Goal: Task Accomplishment & Management: Use online tool/utility

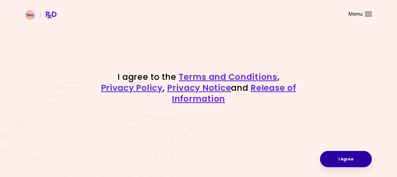
click at [338, 157] on button "I Agree" at bounding box center [346, 159] width 52 height 16
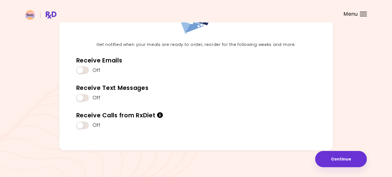
scroll to position [57, 0]
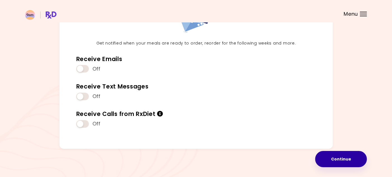
click at [337, 160] on button "Continue" at bounding box center [341, 159] width 52 height 16
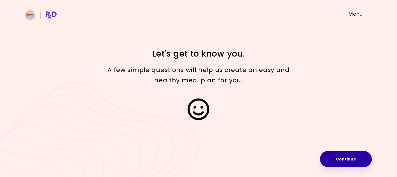
click at [345, 158] on button "Continue" at bounding box center [346, 159] width 52 height 16
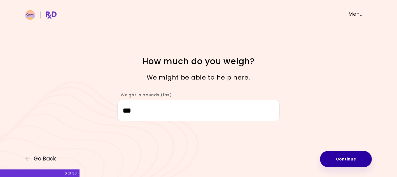
click at [331, 162] on button "Continue" at bounding box center [346, 159] width 52 height 16
select select "****"
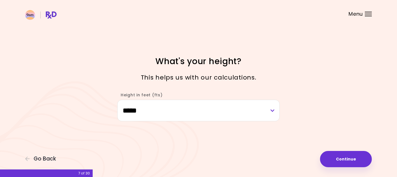
click at [327, 148] on div "**********" at bounding box center [198, 88] width 397 height 177
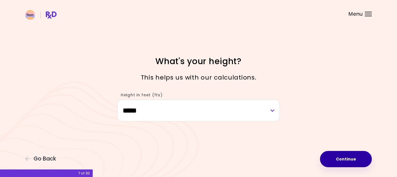
click at [335, 160] on button "Continue" at bounding box center [346, 159] width 52 height 16
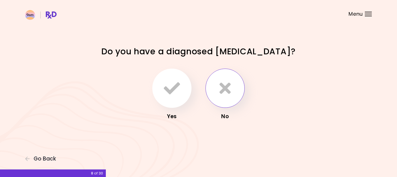
click at [231, 89] on button "button" at bounding box center [224, 88] width 39 height 39
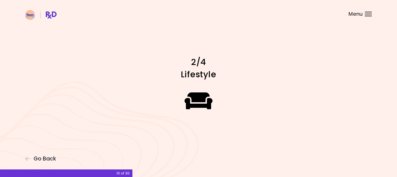
click at [205, 98] on icon at bounding box center [198, 100] width 28 height 22
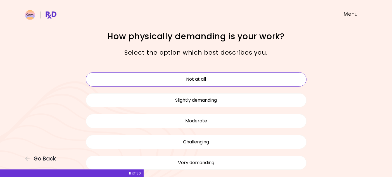
click at [202, 77] on button "Not at all" at bounding box center [196, 79] width 221 height 14
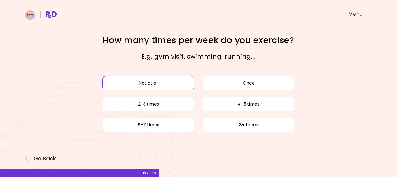
click at [171, 82] on button "Not at all" at bounding box center [148, 83] width 92 height 14
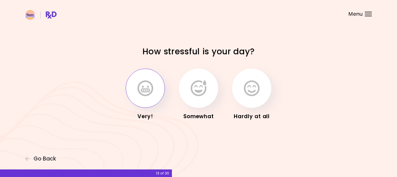
click at [148, 89] on icon "button" at bounding box center [145, 88] width 16 height 16
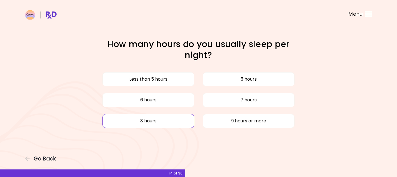
click at [158, 121] on button "8 hours" at bounding box center [148, 121] width 92 height 14
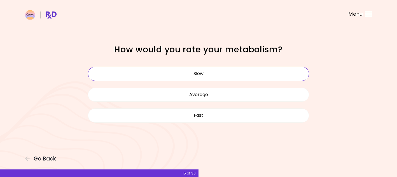
click at [206, 73] on button "Slow" at bounding box center [198, 74] width 221 height 14
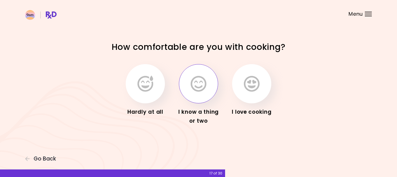
click at [199, 85] on icon "button" at bounding box center [198, 83] width 16 height 16
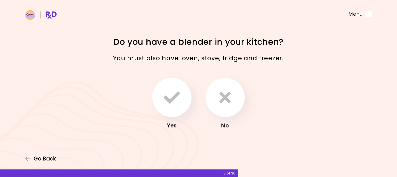
click at [43, 159] on span "Go Back" at bounding box center [45, 158] width 22 height 6
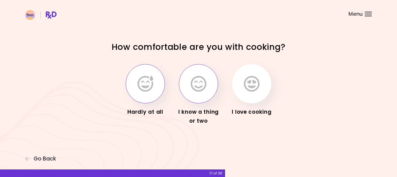
click at [151, 86] on icon "button" at bounding box center [145, 83] width 16 height 16
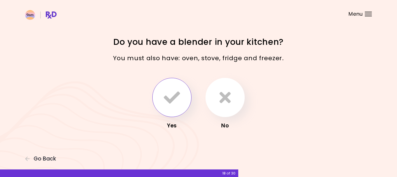
click at [170, 94] on icon "button" at bounding box center [172, 97] width 16 height 16
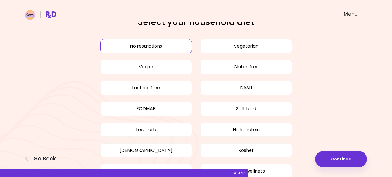
scroll to position [28, 0]
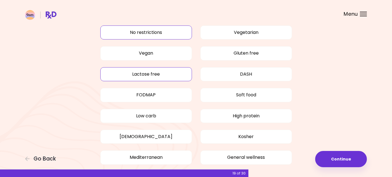
click at [175, 75] on button "Lactose free" at bounding box center [146, 74] width 92 height 14
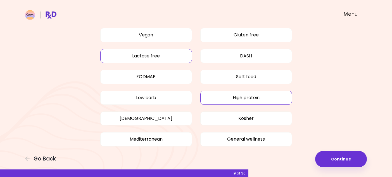
scroll to position [56, 0]
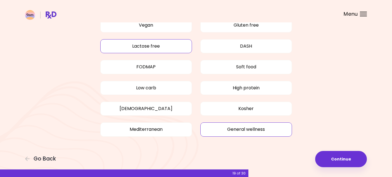
click at [244, 129] on button "General wellness" at bounding box center [246, 129] width 92 height 14
click at [341, 161] on button "Continue" at bounding box center [341, 159] width 52 height 16
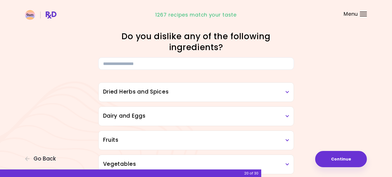
click at [190, 115] on h3 "Dairy and Eggs" at bounding box center [196, 116] width 186 height 8
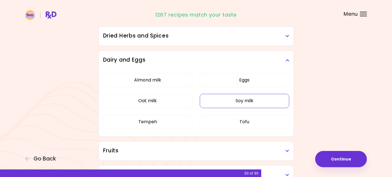
scroll to position [140, 0]
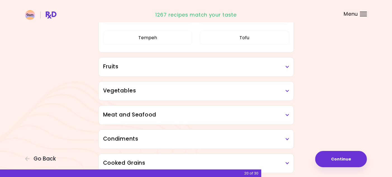
click at [206, 65] on h3 "Fruits" at bounding box center [196, 67] width 186 height 8
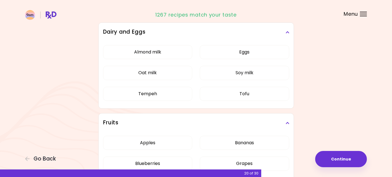
scroll to position [168, 0]
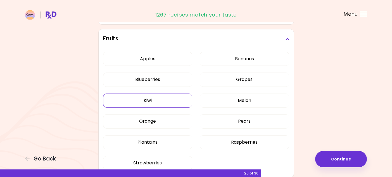
click at [162, 101] on button "Kiwi" at bounding box center [147, 100] width 89 height 14
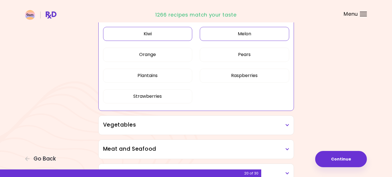
click at [241, 34] on button "Melon" at bounding box center [244, 34] width 89 height 14
click at [220, 51] on button "Pears" at bounding box center [244, 55] width 89 height 14
click at [174, 76] on button "Plantains" at bounding box center [147, 76] width 89 height 14
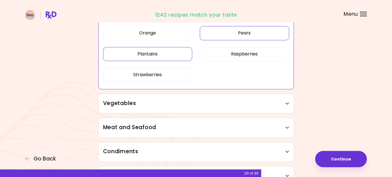
scroll to position [224, 0]
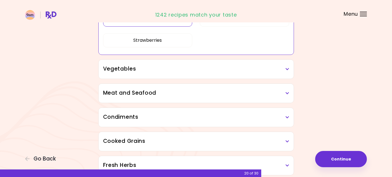
click at [201, 67] on h3 "Vegetables" at bounding box center [196, 69] width 186 height 8
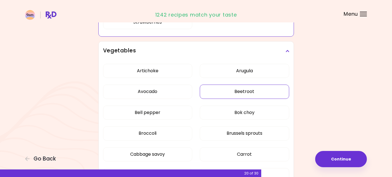
scroll to position [252, 0]
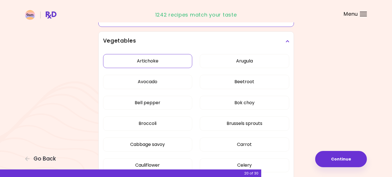
click at [169, 55] on button "Artichoke" at bounding box center [147, 61] width 89 height 14
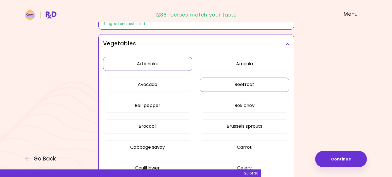
scroll to position [112, 0]
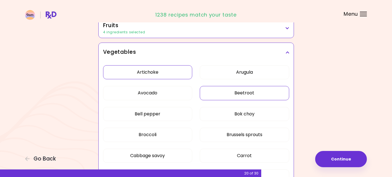
click at [226, 92] on button "Beetroot" at bounding box center [244, 93] width 89 height 14
click at [230, 70] on button "Arugula" at bounding box center [244, 72] width 89 height 14
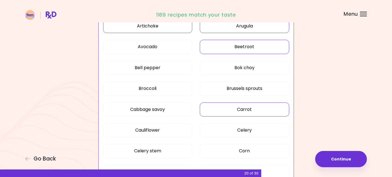
scroll to position [168, 0]
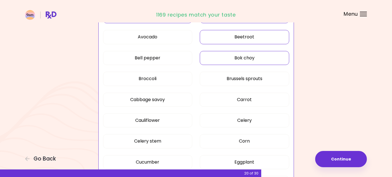
click at [233, 54] on button "Bok choy" at bounding box center [244, 58] width 89 height 14
click at [219, 77] on button "Brussels sprouts" at bounding box center [244, 79] width 89 height 14
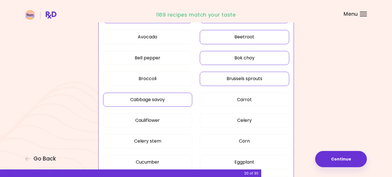
click at [171, 98] on button "Cabbage savoy" at bounding box center [147, 100] width 89 height 14
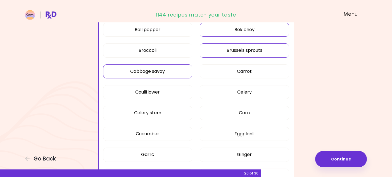
scroll to position [224, 0]
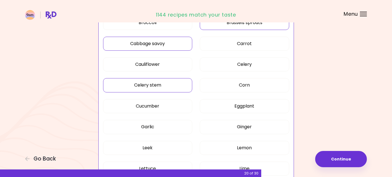
click at [170, 83] on button "Celery stem" at bounding box center [147, 85] width 89 height 14
click at [179, 106] on button "Cucumber" at bounding box center [147, 106] width 89 height 14
click at [227, 105] on button "Eggplant" at bounding box center [244, 106] width 89 height 14
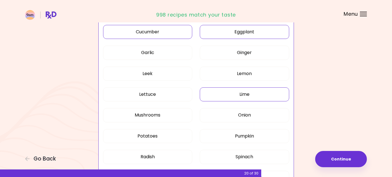
scroll to position [308, 0]
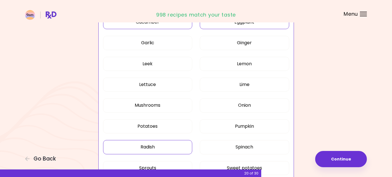
click at [174, 142] on button "Radish" at bounding box center [147, 147] width 89 height 14
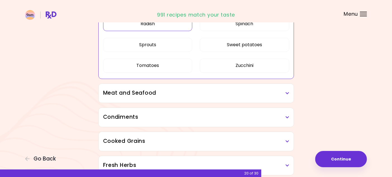
scroll to position [447, 0]
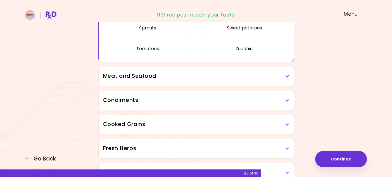
click at [177, 82] on div "Meat and Seafood" at bounding box center [196, 76] width 195 height 19
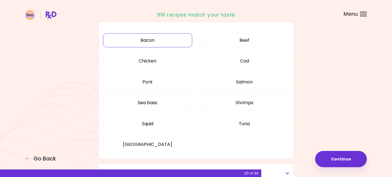
scroll to position [475, 0]
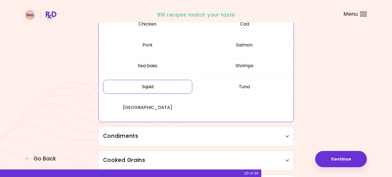
scroll to position [196, 0]
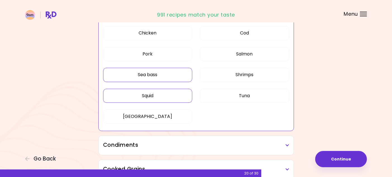
click at [161, 74] on button "Sea bass" at bounding box center [147, 75] width 89 height 14
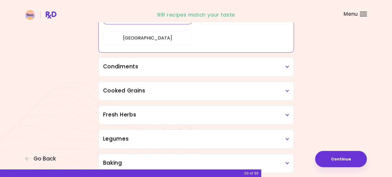
scroll to position [280, 0]
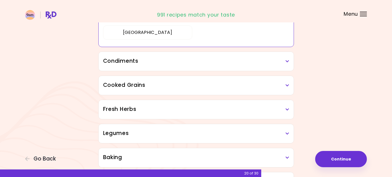
click at [165, 61] on h3 "Condiments" at bounding box center [196, 61] width 186 height 8
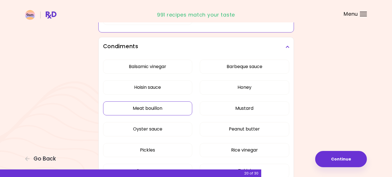
scroll to position [308, 0]
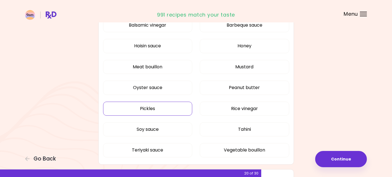
click at [173, 105] on button "Pickles" at bounding box center [147, 109] width 89 height 14
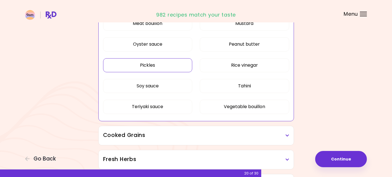
scroll to position [319, 0]
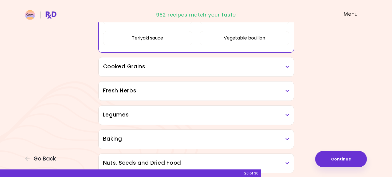
click at [187, 68] on h3 "Cooked Grains" at bounding box center [196, 67] width 186 height 8
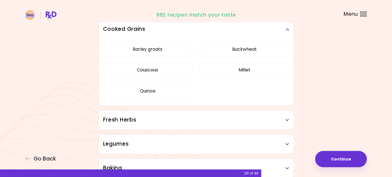
scroll to position [151, 0]
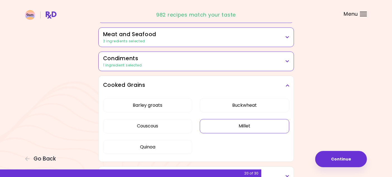
click at [228, 125] on button "Millet" at bounding box center [244, 126] width 89 height 14
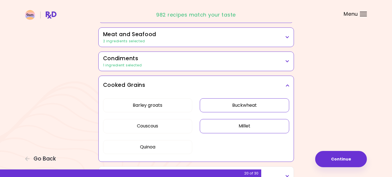
click at [226, 105] on button "Buckwheat" at bounding box center [244, 105] width 89 height 14
click at [174, 104] on button "Barley groats" at bounding box center [147, 105] width 89 height 14
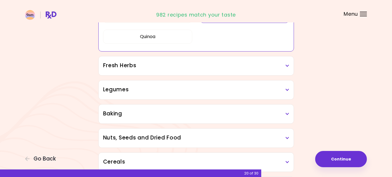
scroll to position [263, 0]
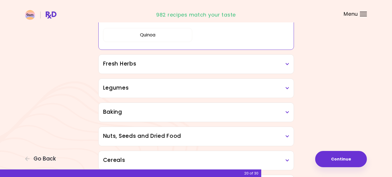
click at [178, 67] on div "Fresh Herbs" at bounding box center [196, 64] width 195 height 19
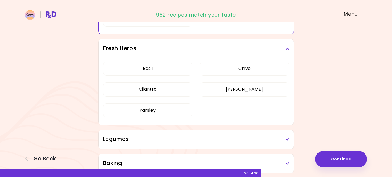
scroll to position [291, 0]
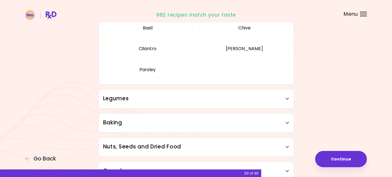
click at [183, 102] on div "Legumes" at bounding box center [196, 98] width 195 height 19
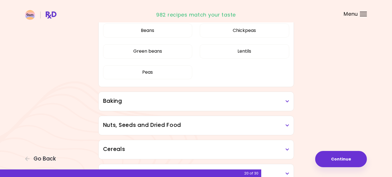
scroll to position [431, 0]
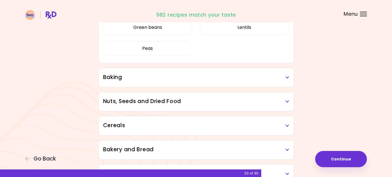
click at [187, 81] on div "Baking" at bounding box center [196, 77] width 195 height 19
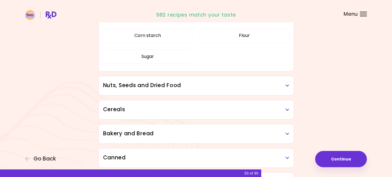
scroll to position [515, 0]
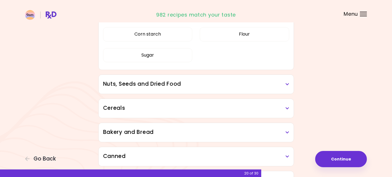
click at [198, 85] on h3 "Nuts, Seeds and Dried Food" at bounding box center [196, 84] width 186 height 8
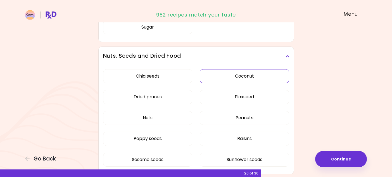
click at [221, 75] on div "Chia seeds Coconut Dried prunes Flaxseed Nuts Peanuts Poppy seeds Raisins Sesam…" at bounding box center [196, 120] width 186 height 108
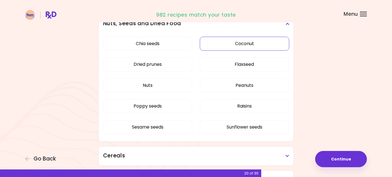
scroll to position [291, 0]
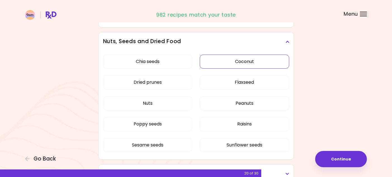
click at [226, 62] on button "Coconut" at bounding box center [244, 62] width 89 height 14
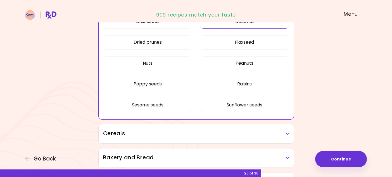
scroll to position [403, 0]
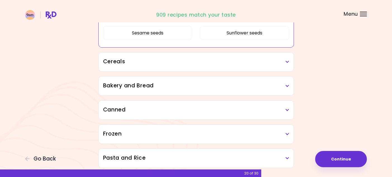
click at [191, 63] on h3 "Cereals" at bounding box center [196, 62] width 186 height 8
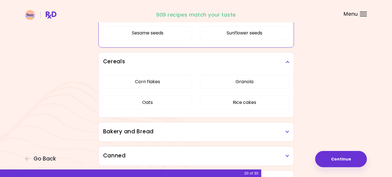
scroll to position [431, 0]
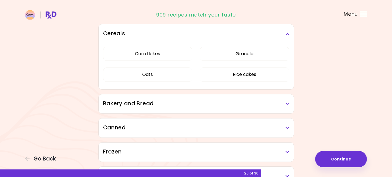
click at [195, 104] on h3 "Bakery and Bread" at bounding box center [196, 104] width 186 height 8
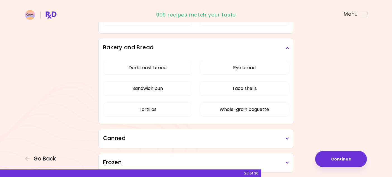
scroll to position [535, 0]
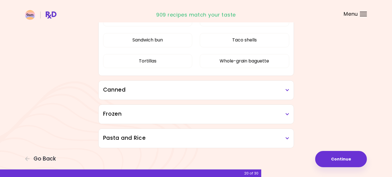
click at [174, 89] on h3 "Canned" at bounding box center [196, 90] width 186 height 8
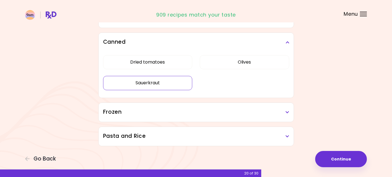
click at [167, 83] on button "Sauerkraut" at bounding box center [147, 83] width 89 height 14
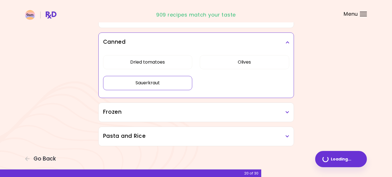
scroll to position [360, 0]
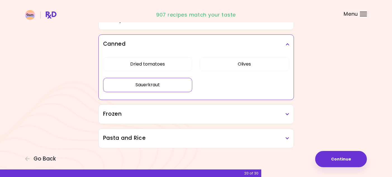
click at [180, 117] on div "Frozen" at bounding box center [196, 114] width 195 height 19
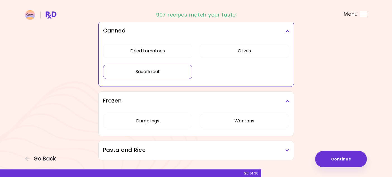
scroll to position [386, 0]
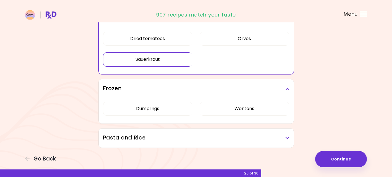
click at [201, 135] on h3 "Pasta and Rice" at bounding box center [196, 138] width 186 height 8
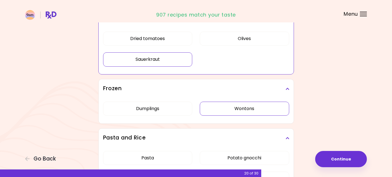
scroll to position [432, 0]
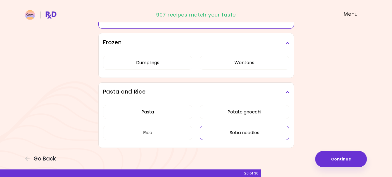
click at [242, 130] on button "Soba noodles" at bounding box center [244, 133] width 89 height 14
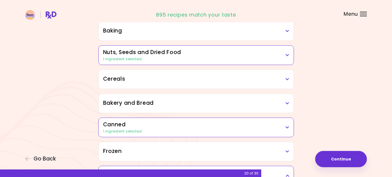
scroll to position [277, 0]
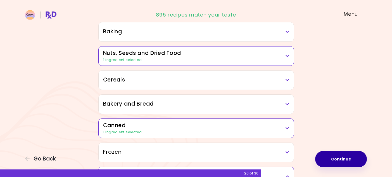
click at [339, 157] on button "Continue" at bounding box center [341, 159] width 52 height 16
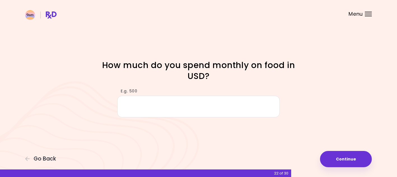
click at [192, 102] on input "E.g. 500" at bounding box center [198, 107] width 162 height 22
click at [275, 118] on div "Focusable invisible element How much do you spend monthly on food in USD? E.g. …" at bounding box center [198, 88] width 397 height 177
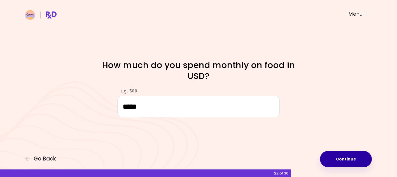
click at [348, 153] on button "Continue" at bounding box center [346, 159] width 52 height 16
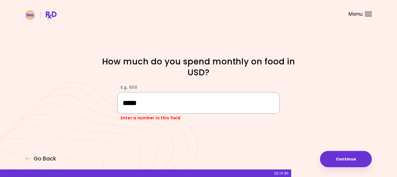
click at [175, 100] on input "*****" at bounding box center [198, 103] width 162 height 22
type input "***"
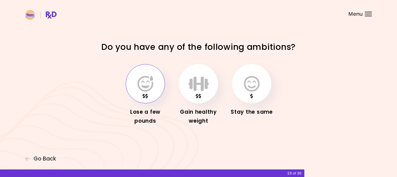
click at [154, 81] on button "button" at bounding box center [145, 83] width 39 height 39
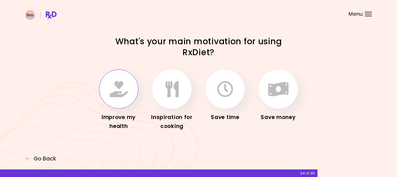
click at [122, 92] on icon "button" at bounding box center [119, 89] width 18 height 16
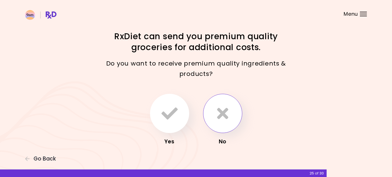
click at [223, 116] on icon "button" at bounding box center [222, 113] width 11 height 16
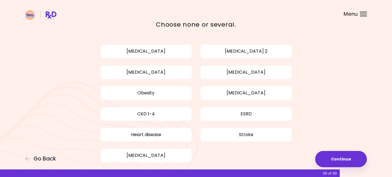
scroll to position [54, 0]
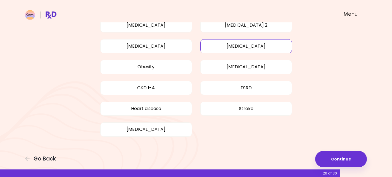
click at [239, 46] on button "High cholesterol" at bounding box center [246, 46] width 92 height 14
click at [146, 66] on button "Obesity" at bounding box center [146, 67] width 92 height 14
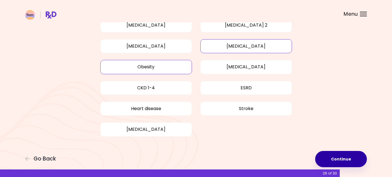
click at [344, 157] on button "Continue" at bounding box center [341, 159] width 52 height 16
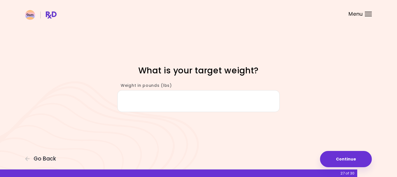
click at [193, 101] on input "Weight in pounds (lbs)" at bounding box center [198, 101] width 162 height 22
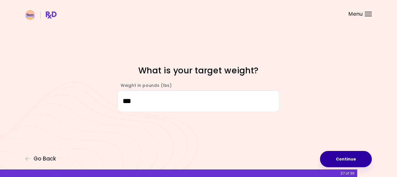
type input "***"
click at [361, 160] on button "Continue" at bounding box center [346, 159] width 52 height 16
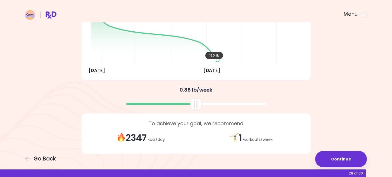
scroll to position [112, 0]
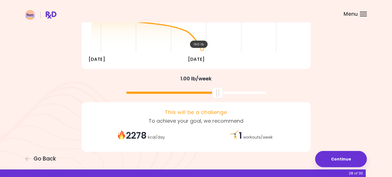
drag, startPoint x: 198, startPoint y: 92, endPoint x: 220, endPoint y: 95, distance: 21.8
click at [220, 95] on div at bounding box center [217, 92] width 11 height 11
drag, startPoint x: 217, startPoint y: 93, endPoint x: 217, endPoint y: 97, distance: 4.2
click at [217, 97] on div at bounding box center [218, 92] width 11 height 11
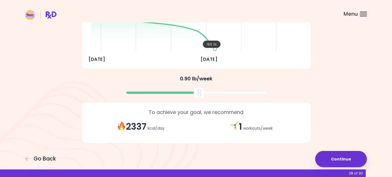
drag, startPoint x: 216, startPoint y: 93, endPoint x: 211, endPoint y: 104, distance: 12.4
click at [198, 95] on div at bounding box center [199, 92] width 11 height 11
click at [241, 126] on div "1 workouts / week" at bounding box center [251, 127] width 110 height 12
click at [231, 125] on div "1 workouts / week" at bounding box center [251, 127] width 110 height 12
click at [239, 124] on strong "1" at bounding box center [240, 126] width 3 height 13
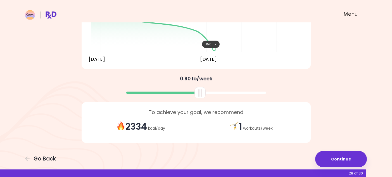
click at [241, 124] on div "1 workouts / week" at bounding box center [251, 127] width 110 height 12
click at [239, 125] on strong "1" at bounding box center [240, 126] width 3 height 13
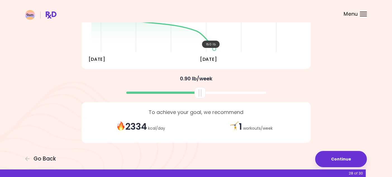
click at [239, 126] on strong "1" at bounding box center [240, 126] width 3 height 13
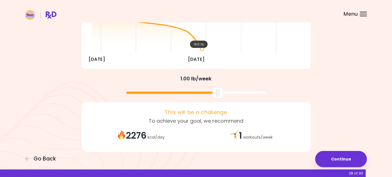
drag, startPoint x: 207, startPoint y: 94, endPoint x: 221, endPoint y: 94, distance: 13.1
click at [221, 94] on div at bounding box center [218, 92] width 11 height 11
click at [275, 106] on div "This will be a challenge To achieve your goal, we recommend 2276 kcal / day 1 w…" at bounding box center [196, 127] width 229 height 50
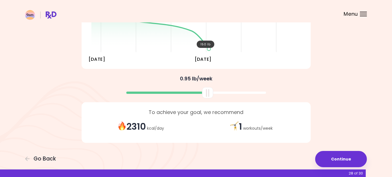
drag, startPoint x: 220, startPoint y: 93, endPoint x: 209, endPoint y: 96, distance: 11.0
click at [209, 96] on div at bounding box center [207, 92] width 11 height 11
click at [341, 158] on button "Continue" at bounding box center [341, 159] width 52 height 16
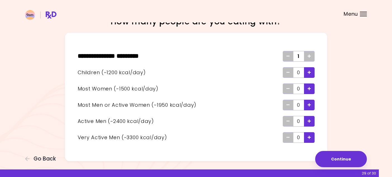
scroll to position [28, 0]
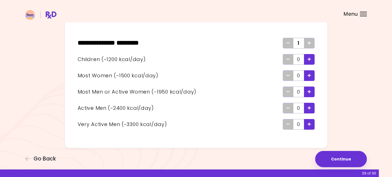
click at [309, 123] on icon "Add - Very Active Man" at bounding box center [309, 124] width 3 height 4
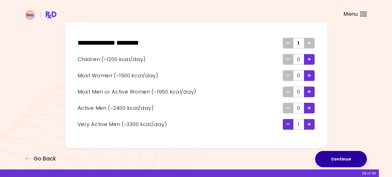
click at [338, 155] on button "Continue" at bounding box center [341, 159] width 52 height 16
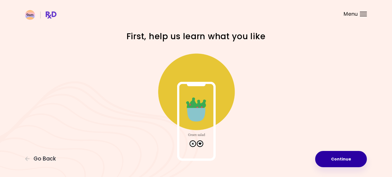
click at [334, 159] on button "Continue" at bounding box center [341, 159] width 52 height 16
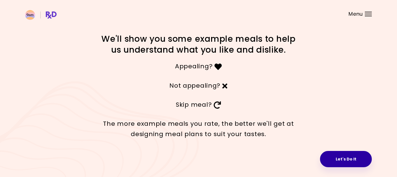
click at [344, 159] on button "Let's Do It" at bounding box center [346, 159] width 52 height 16
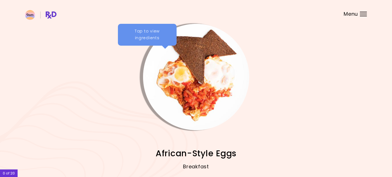
click at [148, 29] on div "Tap to view ingredients" at bounding box center [147, 35] width 59 height 22
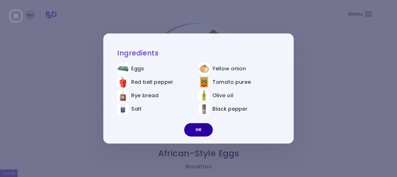
click at [201, 130] on button "OK" at bounding box center [198, 129] width 29 height 13
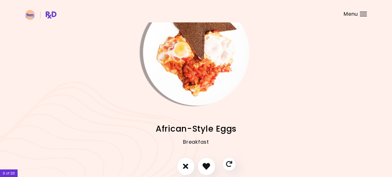
scroll to position [52, 0]
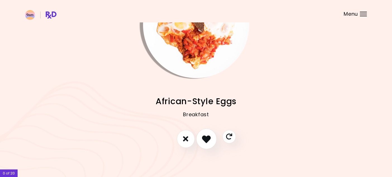
click at [207, 136] on icon "I like this recipe" at bounding box center [206, 138] width 9 height 9
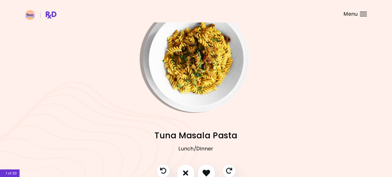
scroll to position [0, 0]
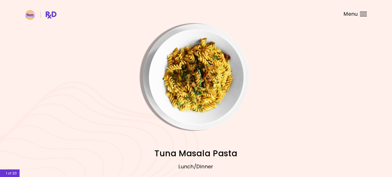
click at [187, 54] on img "Info - Tuna Masala Pasta" at bounding box center [196, 77] width 106 height 106
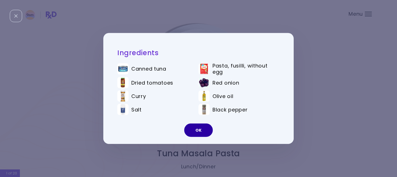
click at [198, 131] on button "OK" at bounding box center [198, 129] width 29 height 13
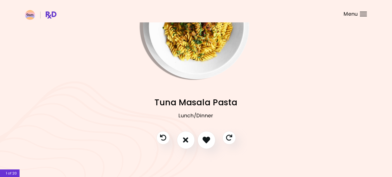
scroll to position [52, 0]
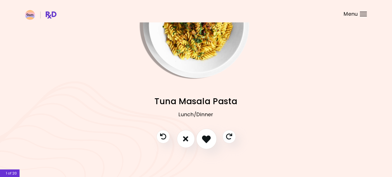
click at [204, 136] on icon "I like this recipe" at bounding box center [206, 138] width 9 height 9
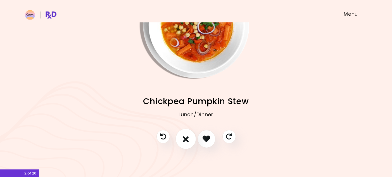
click at [185, 137] on icon "I don't like this recipe" at bounding box center [186, 138] width 6 height 9
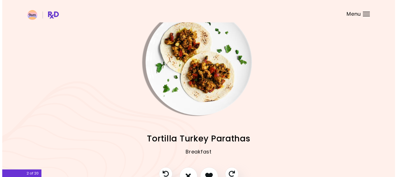
scroll to position [28, 0]
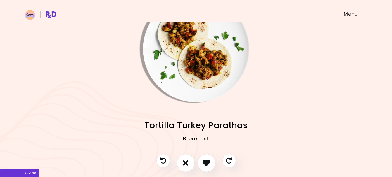
click at [177, 45] on img "Info - Tortilla Turkey Parathas" at bounding box center [196, 49] width 106 height 106
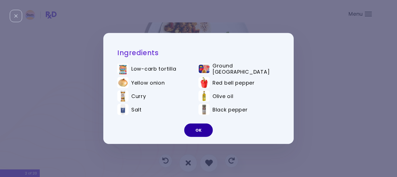
click at [198, 129] on button "OK" at bounding box center [198, 129] width 29 height 13
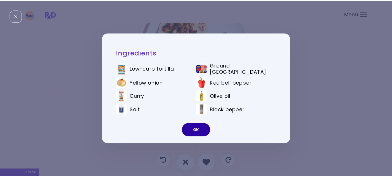
scroll to position [23, 0]
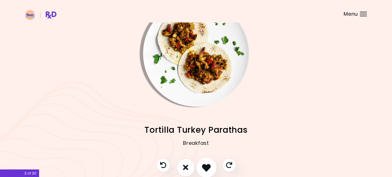
click at [207, 162] on button "I like this recipe" at bounding box center [206, 167] width 21 height 21
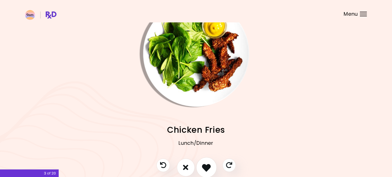
click at [209, 164] on icon "I like this recipe" at bounding box center [206, 167] width 9 height 9
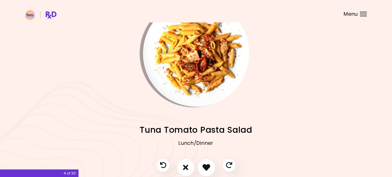
click at [187, 75] on img "Info - Tuna Tomato Pasta Salad" at bounding box center [196, 53] width 106 height 106
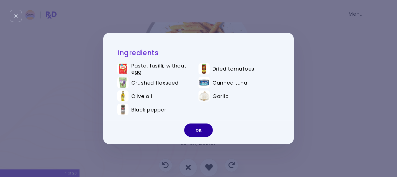
click at [202, 130] on button "OK" at bounding box center [198, 129] width 29 height 13
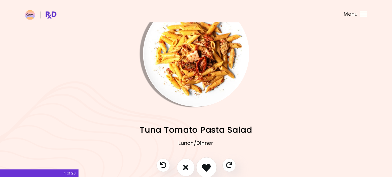
click at [210, 163] on icon "I like this recipe" at bounding box center [206, 167] width 9 height 9
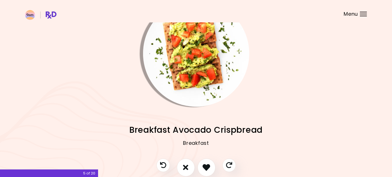
click at [195, 67] on img "Info - Breakfast Avocado Crispbread" at bounding box center [196, 53] width 106 height 106
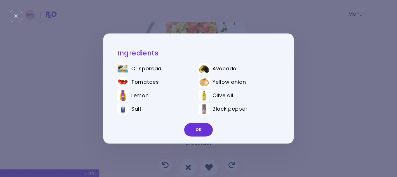
click at [327, 85] on div "Ingredients Crispbread Avocado Tomatoes Yellow onion Lemon Olive oil Salt Black…" at bounding box center [198, 88] width 397 height 177
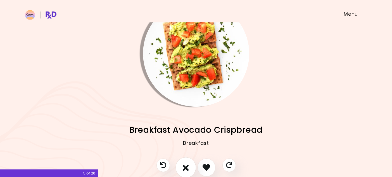
click at [190, 167] on button "I don't like this recipe" at bounding box center [186, 167] width 21 height 21
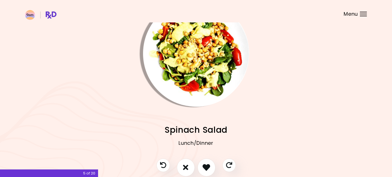
click at [199, 86] on img "Info - Spinach Salad" at bounding box center [196, 53] width 106 height 106
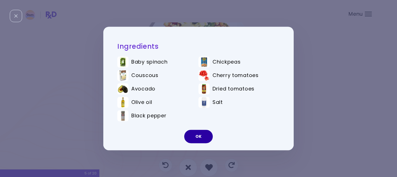
click at [192, 136] on button "OK" at bounding box center [198, 136] width 29 height 13
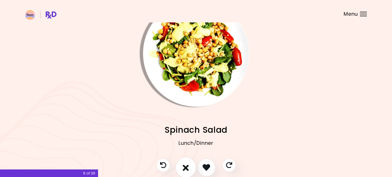
click at [185, 167] on icon "I don't like this recipe" at bounding box center [186, 167] width 6 height 9
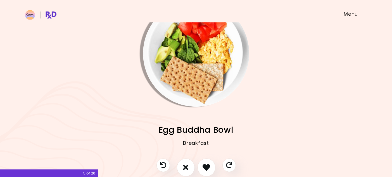
click at [201, 77] on img "Info - Egg Buddha Bowl" at bounding box center [196, 53] width 106 height 106
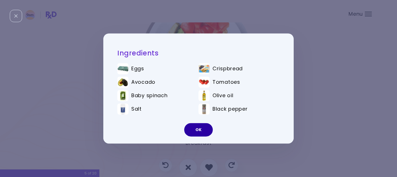
click at [195, 131] on button "OK" at bounding box center [198, 129] width 29 height 13
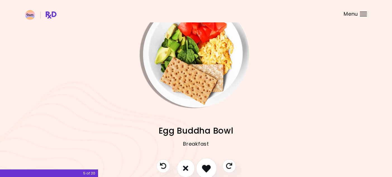
scroll to position [28, 0]
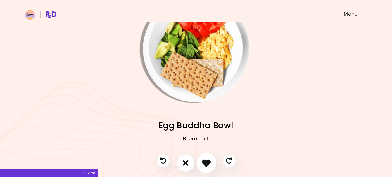
click at [208, 159] on icon "I like this recipe" at bounding box center [206, 162] width 9 height 9
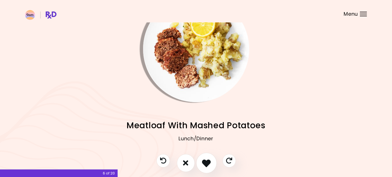
click at [211, 163] on icon "I like this recipe" at bounding box center [206, 162] width 9 height 9
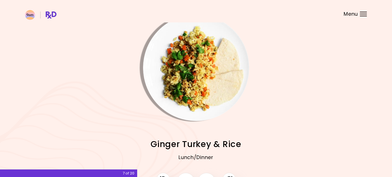
scroll to position [0, 0]
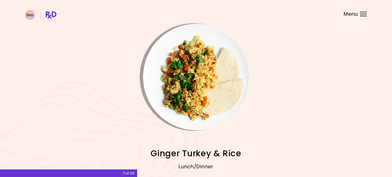
click at [200, 93] on img "Info - Ginger Turkey & Rice" at bounding box center [196, 77] width 106 height 106
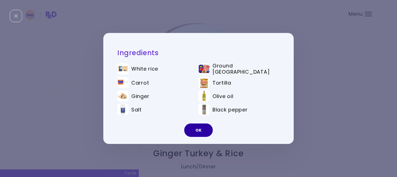
click at [199, 132] on button "OK" at bounding box center [198, 129] width 29 height 13
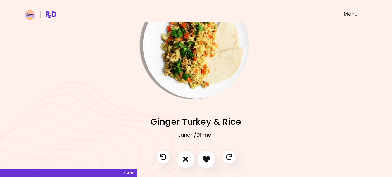
scroll to position [52, 0]
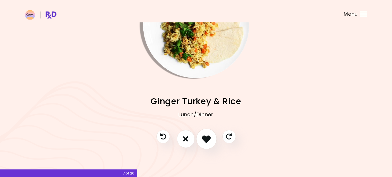
click at [207, 138] on icon "I like this recipe" at bounding box center [206, 138] width 9 height 9
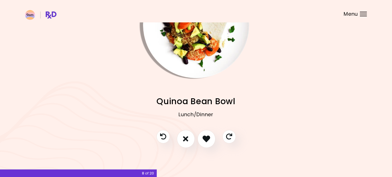
click at [179, 54] on img "Info - Quinoa Bean Bowl" at bounding box center [196, 25] width 106 height 106
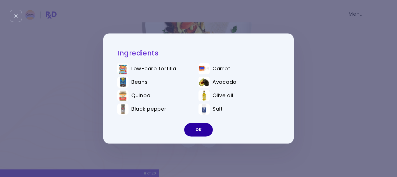
click at [197, 131] on button "OK" at bounding box center [198, 129] width 29 height 13
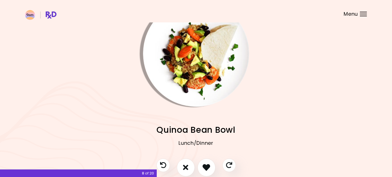
scroll to position [51, 0]
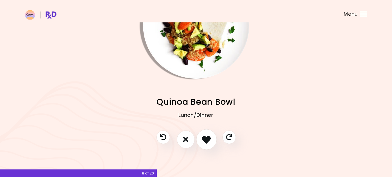
click at [204, 133] on button "I like this recipe" at bounding box center [206, 139] width 21 height 21
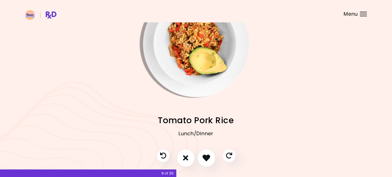
scroll to position [23, 0]
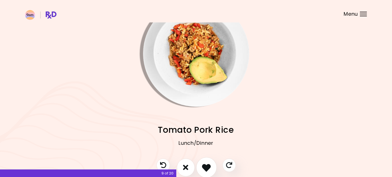
click at [208, 167] on icon "I like this recipe" at bounding box center [206, 167] width 9 height 9
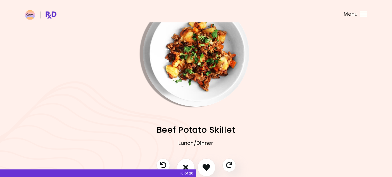
click at [225, 81] on img "Info - Beef Potato Skillet" at bounding box center [196, 53] width 106 height 106
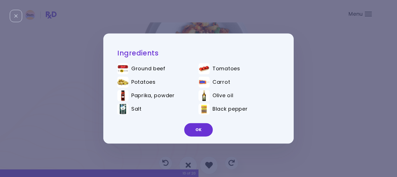
scroll to position [28, 0]
click at [197, 130] on button "OK" at bounding box center [198, 129] width 29 height 13
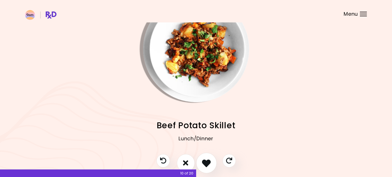
click at [205, 161] on icon "I like this recipe" at bounding box center [206, 162] width 9 height 9
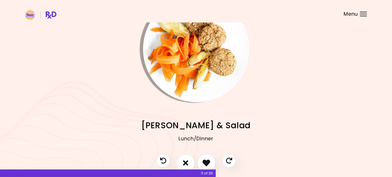
click at [202, 96] on img "Info - Tuna Patties & Salad" at bounding box center [196, 49] width 106 height 106
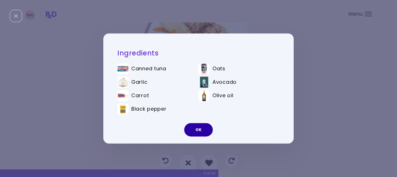
click at [201, 126] on button "OK" at bounding box center [198, 129] width 29 height 13
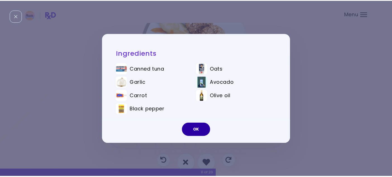
scroll to position [23, 0]
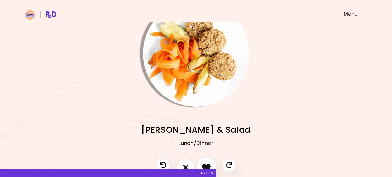
click at [206, 162] on button "I like this recipe" at bounding box center [206, 167] width 21 height 21
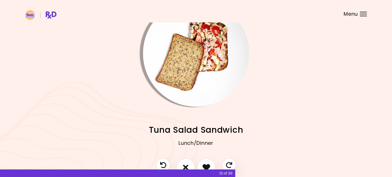
click at [181, 60] on img "Info - Tuna Salad Sandwich" at bounding box center [196, 53] width 106 height 106
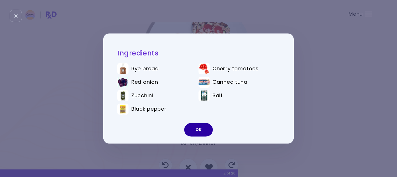
click at [197, 129] on button "OK" at bounding box center [198, 129] width 29 height 13
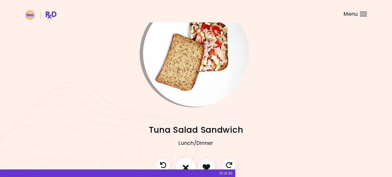
click at [183, 163] on icon "I don't like this recipe" at bounding box center [186, 167] width 6 height 9
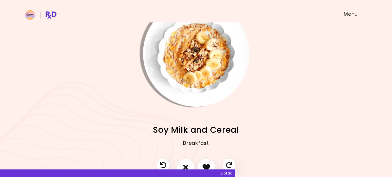
click at [208, 71] on img "Info - Soy Milk and Cereal" at bounding box center [196, 53] width 106 height 106
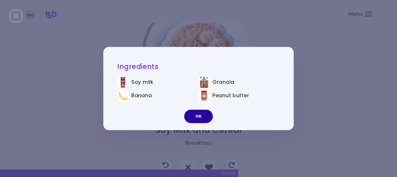
click at [199, 118] on button "OK" at bounding box center [198, 116] width 29 height 13
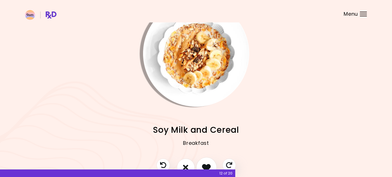
click at [208, 164] on icon "I like this recipe" at bounding box center [206, 167] width 9 height 9
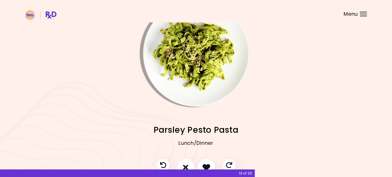
click at [204, 77] on img "Info - Parsley Pesto Pasta" at bounding box center [196, 53] width 106 height 106
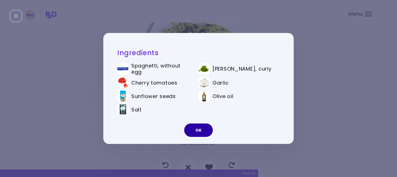
click at [200, 128] on button "OK" at bounding box center [198, 129] width 29 height 13
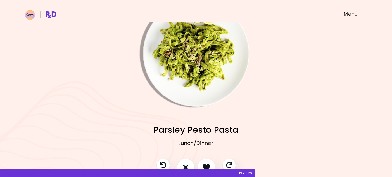
click at [200, 75] on img "Info - Parsley Pesto Pasta" at bounding box center [196, 53] width 106 height 106
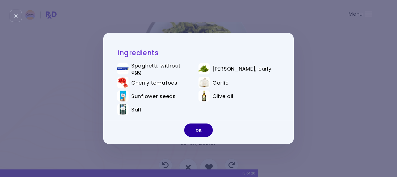
click at [198, 128] on button "OK" at bounding box center [198, 129] width 29 height 13
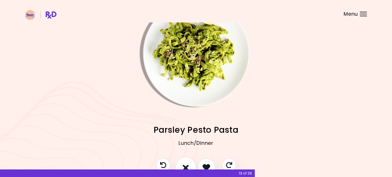
click at [189, 163] on button "I don't like this recipe" at bounding box center [186, 167] width 21 height 21
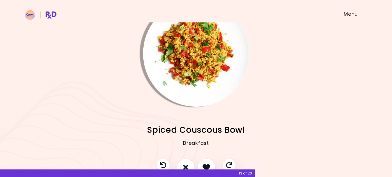
click at [204, 76] on img "Info - Spiced Couscous Bowl" at bounding box center [196, 53] width 106 height 106
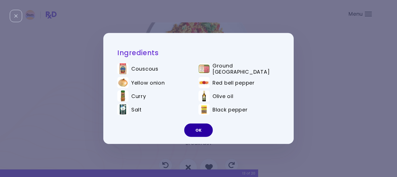
click at [199, 128] on button "OK" at bounding box center [198, 129] width 29 height 13
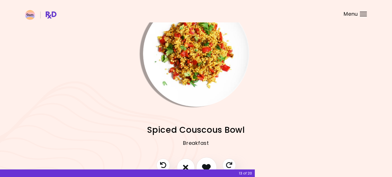
click at [205, 160] on button "I like this recipe" at bounding box center [206, 167] width 21 height 21
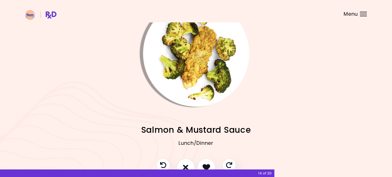
click at [198, 77] on img "Info - Salmon & Mustard Sauce" at bounding box center [196, 53] width 106 height 106
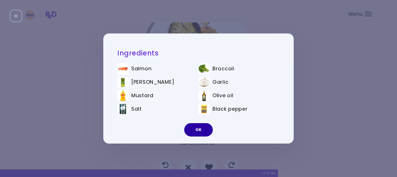
click at [194, 128] on button "OK" at bounding box center [198, 129] width 29 height 13
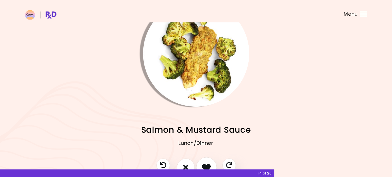
click at [207, 164] on icon "I like this recipe" at bounding box center [206, 167] width 9 height 9
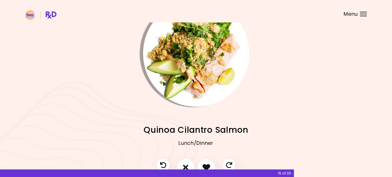
click at [207, 87] on img "Info - Quinoa Cilantro Salmon" at bounding box center [196, 53] width 106 height 106
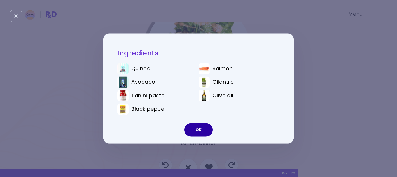
click at [199, 127] on button "OK" at bounding box center [198, 129] width 29 height 13
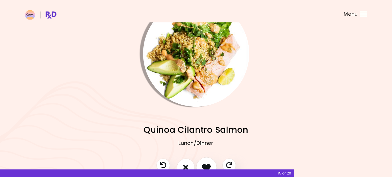
click at [209, 163] on icon "I like this recipe" at bounding box center [206, 167] width 9 height 9
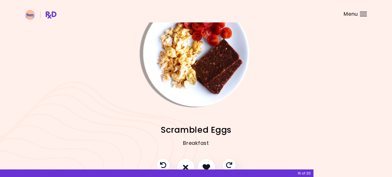
click at [198, 64] on img "Info - Scrambled Eggs" at bounding box center [196, 53] width 106 height 106
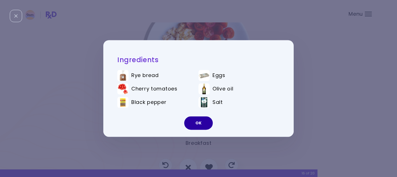
click at [202, 120] on button "OK" at bounding box center [198, 122] width 29 height 13
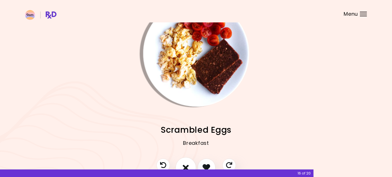
click at [186, 163] on icon "I don't like this recipe" at bounding box center [186, 167] width 6 height 9
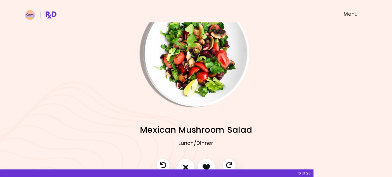
click at [196, 75] on img "Info - Mexican Mushroom Salad" at bounding box center [196, 53] width 106 height 106
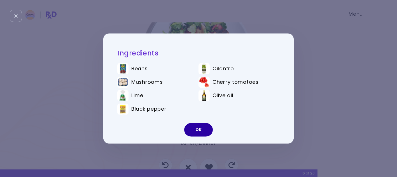
click at [201, 126] on button "OK" at bounding box center [198, 129] width 29 height 13
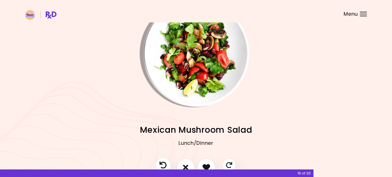
click at [163, 162] on icon "Previous recipe" at bounding box center [163, 164] width 7 height 7
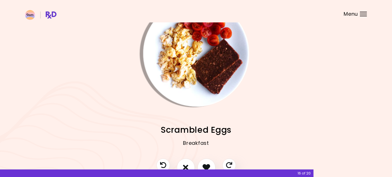
click at [200, 65] on img "Info - Scrambled Eggs" at bounding box center [196, 53] width 106 height 106
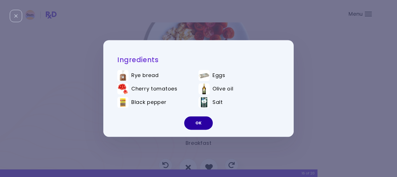
click at [208, 126] on button "OK" at bounding box center [198, 122] width 29 height 13
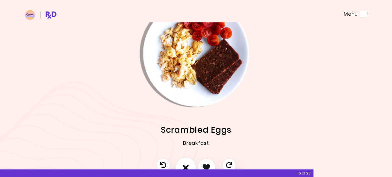
click at [185, 164] on icon "I don't like this recipe" at bounding box center [186, 167] width 6 height 9
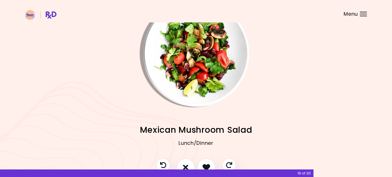
click at [209, 71] on img "Info - Mexican Mushroom Salad" at bounding box center [196, 53] width 106 height 106
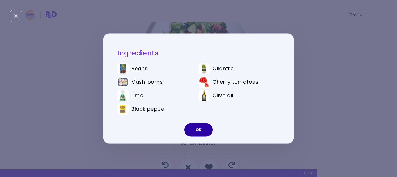
click at [201, 126] on button "OK" at bounding box center [198, 129] width 29 height 13
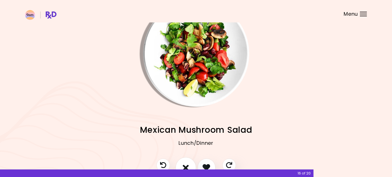
click at [189, 165] on button "I don't like this recipe" at bounding box center [186, 167] width 21 height 21
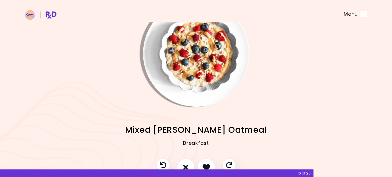
click at [197, 57] on img "Info - Mixed Berry Oatmeal" at bounding box center [196, 53] width 106 height 106
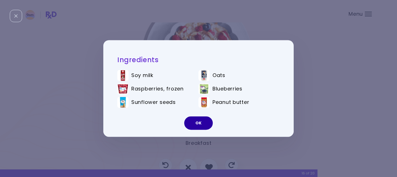
click at [204, 124] on button "OK" at bounding box center [198, 122] width 29 height 13
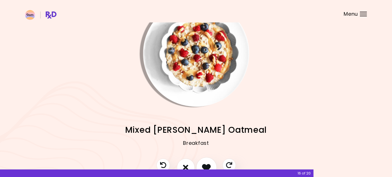
click at [207, 164] on icon "I like this recipe" at bounding box center [206, 167] width 9 height 9
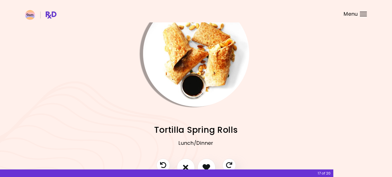
click at [200, 65] on img "Info - Tortilla Spring Rolls" at bounding box center [196, 53] width 106 height 106
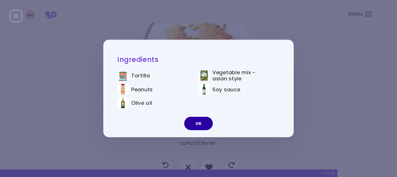
click at [204, 120] on button "OK" at bounding box center [198, 123] width 29 height 13
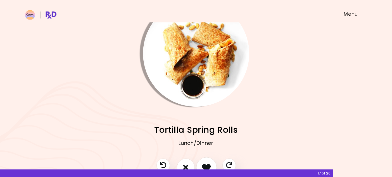
click at [207, 163] on icon "I like this recipe" at bounding box center [206, 167] width 9 height 9
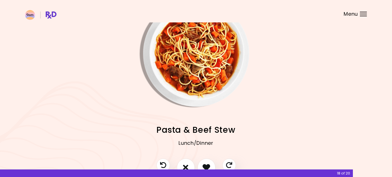
click at [207, 63] on img "Info - Pasta & Beef Stew" at bounding box center [196, 53] width 106 height 106
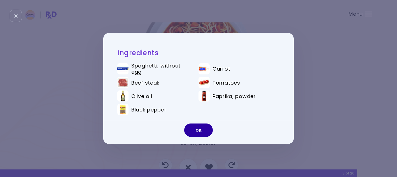
click at [202, 129] on button "OK" at bounding box center [198, 129] width 29 height 13
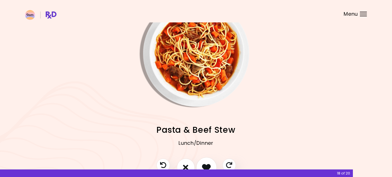
click at [208, 161] on button "I like this recipe" at bounding box center [206, 167] width 21 height 21
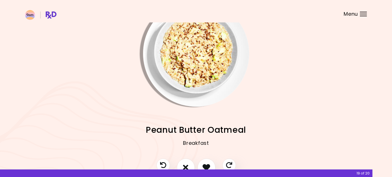
click at [190, 59] on img "Info - Peanut Butter Oatmeal" at bounding box center [196, 53] width 106 height 106
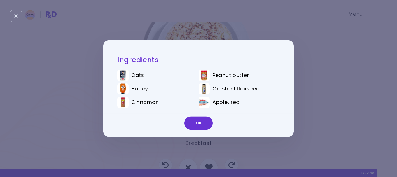
click at [199, 121] on button "OK" at bounding box center [198, 122] width 29 height 13
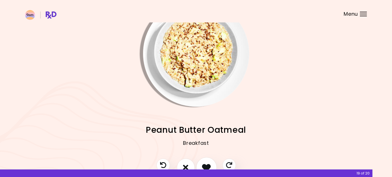
click at [207, 167] on icon "I like this recipe" at bounding box center [206, 167] width 9 height 9
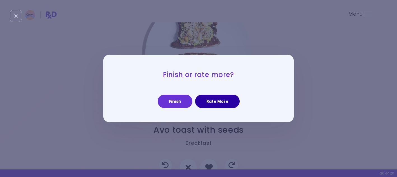
click at [220, 98] on button "Rate More" at bounding box center [217, 101] width 44 height 13
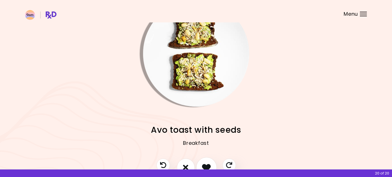
click at [204, 163] on icon "I like this recipe" at bounding box center [206, 167] width 9 height 9
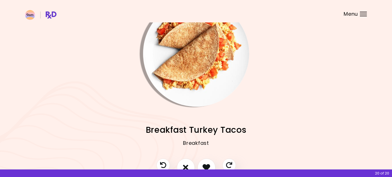
click at [208, 67] on img "Info - Breakfast Turkey Tacos" at bounding box center [196, 53] width 106 height 106
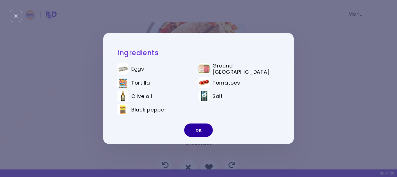
click at [202, 128] on button "OK" at bounding box center [198, 129] width 29 height 13
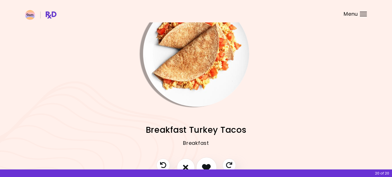
click at [210, 166] on icon "I like this recipe" at bounding box center [206, 167] width 9 height 9
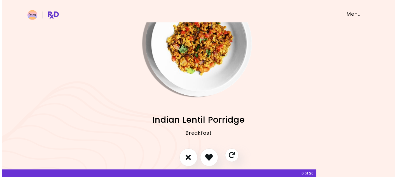
scroll to position [24, 0]
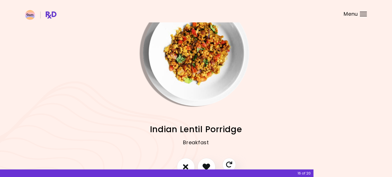
click at [209, 81] on img "Info - Indian Lentil Porridge" at bounding box center [196, 53] width 106 height 106
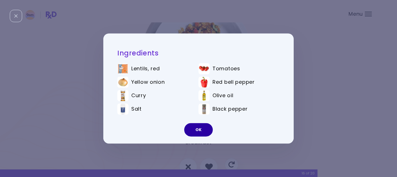
click at [204, 126] on button "OK" at bounding box center [198, 129] width 29 height 13
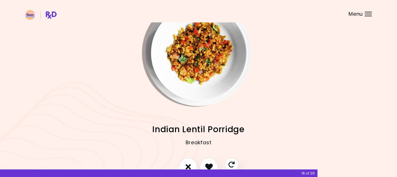
scroll to position [23, 0]
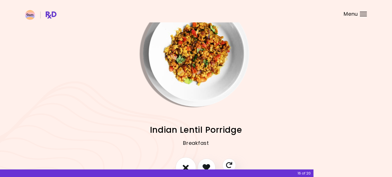
click at [188, 164] on icon "I don't like this recipe" at bounding box center [186, 167] width 6 height 9
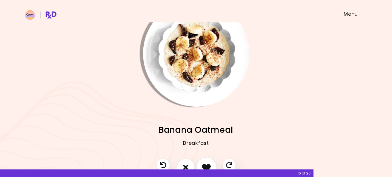
click at [207, 164] on icon "I like this recipe" at bounding box center [206, 167] width 9 height 9
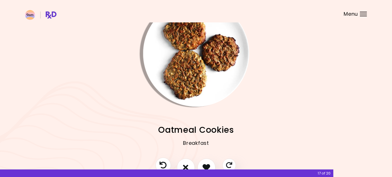
click at [165, 164] on icon "Previous recipe" at bounding box center [163, 164] width 7 height 7
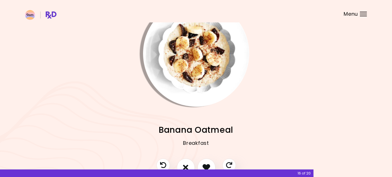
click at [192, 66] on img "Info - Banana Oatmeal" at bounding box center [196, 53] width 106 height 106
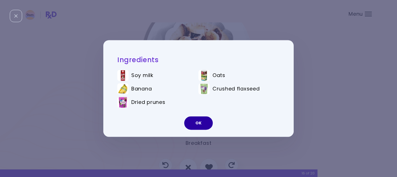
click at [200, 123] on button "OK" at bounding box center [198, 122] width 29 height 13
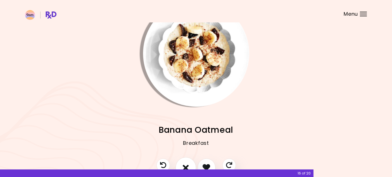
click at [188, 163] on icon "I don't like this recipe" at bounding box center [186, 167] width 6 height 9
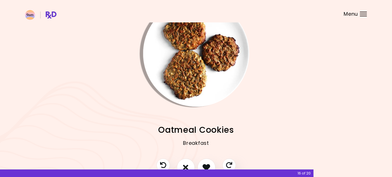
click at [202, 82] on img "Info - Oatmeal Cookies" at bounding box center [196, 53] width 106 height 106
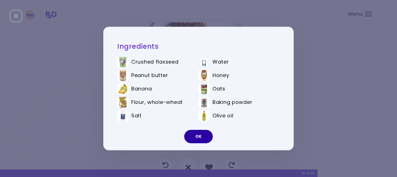
click at [199, 137] on button "OK" at bounding box center [198, 136] width 29 height 13
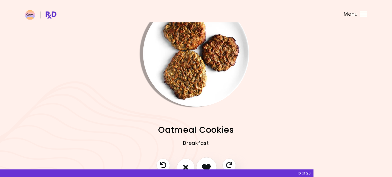
click at [206, 164] on icon "I like this recipe" at bounding box center [206, 167] width 9 height 9
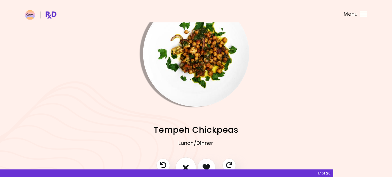
click at [187, 163] on icon "I don't like this recipe" at bounding box center [186, 167] width 6 height 9
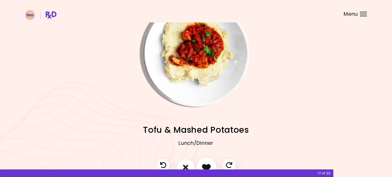
click at [209, 163] on icon "I like this recipe" at bounding box center [206, 167] width 9 height 9
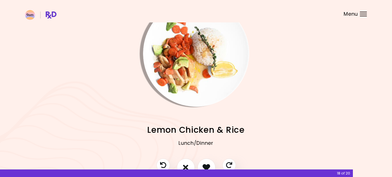
click at [203, 83] on img "Info - Lemon Chicken & Rice" at bounding box center [196, 53] width 106 height 106
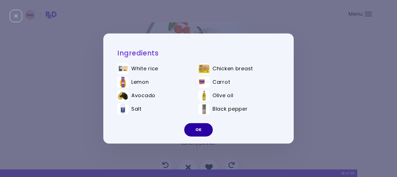
click at [198, 128] on button "OK" at bounding box center [198, 129] width 29 height 13
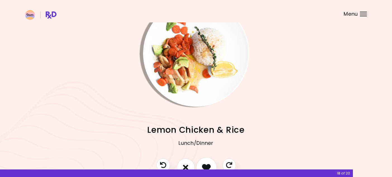
click at [205, 161] on button "I like this recipe" at bounding box center [206, 167] width 21 height 21
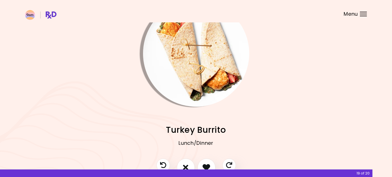
click at [207, 160] on button "I like this recipe" at bounding box center [207, 167] width 18 height 18
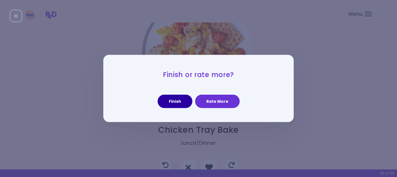
click at [183, 103] on button "Finish" at bounding box center [174, 101] width 35 height 13
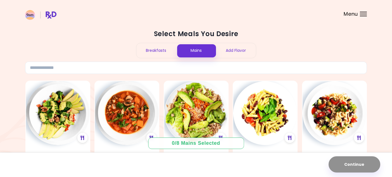
click at [167, 50] on div "Breakfasts" at bounding box center [156, 50] width 40 height 15
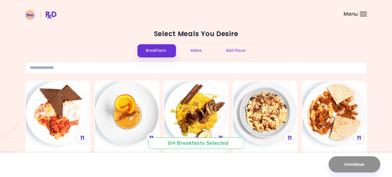
click at [193, 53] on div "Mains" at bounding box center [196, 50] width 40 height 15
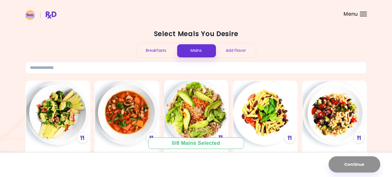
scroll to position [56, 0]
click at [237, 49] on div "Add Flavor" at bounding box center [236, 50] width 40 height 15
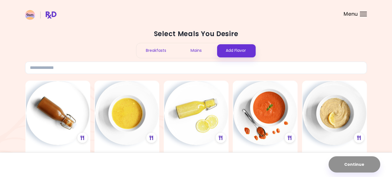
click at [195, 45] on div "Mains" at bounding box center [196, 50] width 40 height 15
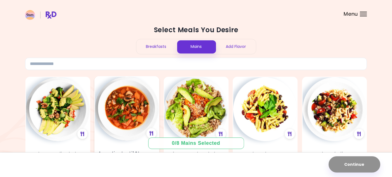
scroll to position [56, 0]
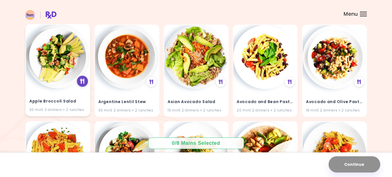
click at [81, 83] on icon at bounding box center [82, 81] width 4 height 5
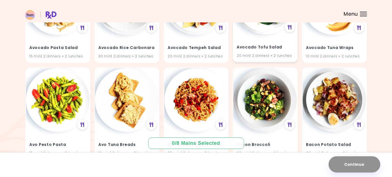
scroll to position [336, 0]
